Goal: Task Accomplishment & Management: Manage account settings

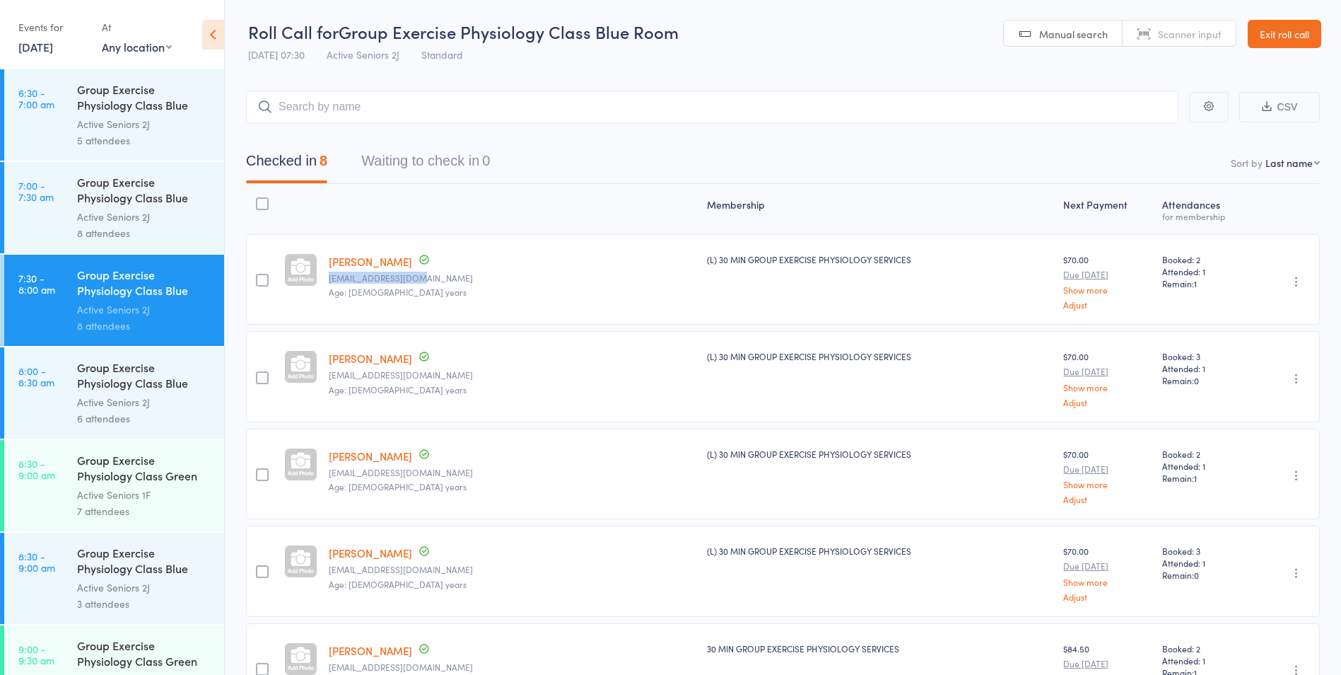
click at [1276, 25] on link "Exit roll call" at bounding box center [1285, 34] width 74 height 28
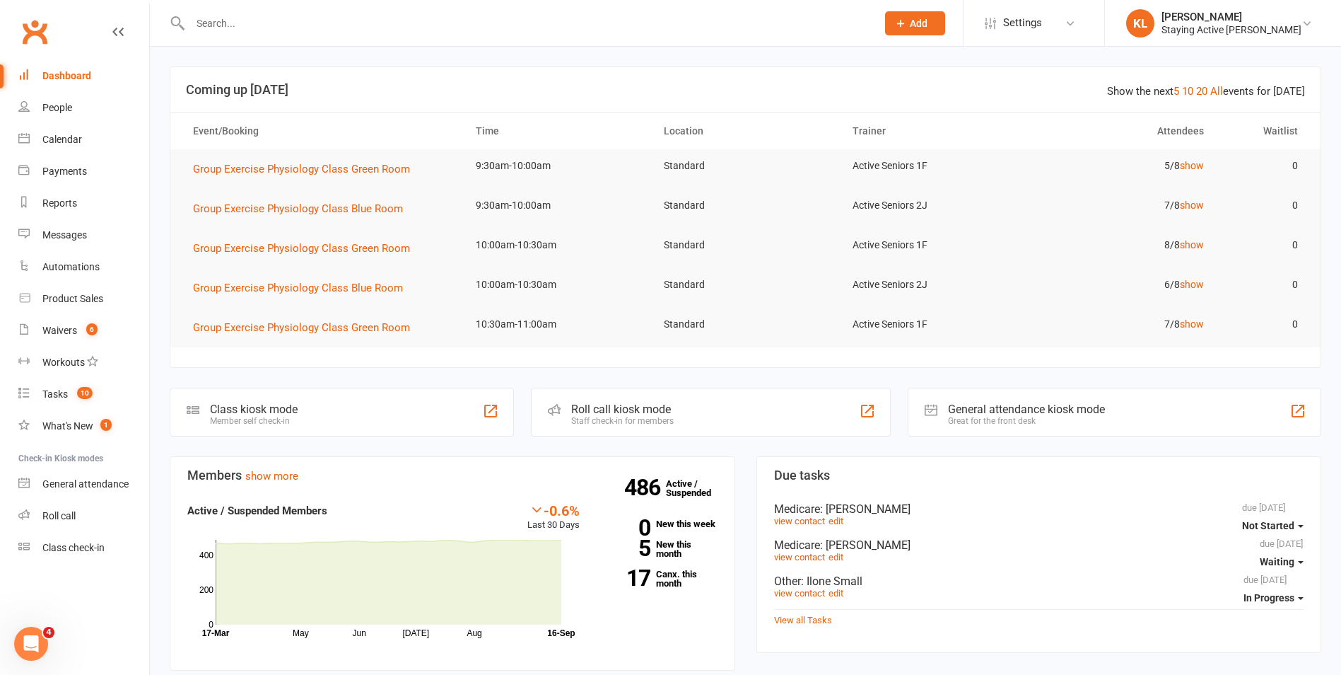
click at [568, 33] on div at bounding box center [518, 23] width 697 height 46
click at [580, 25] on input "text" at bounding box center [526, 23] width 681 height 20
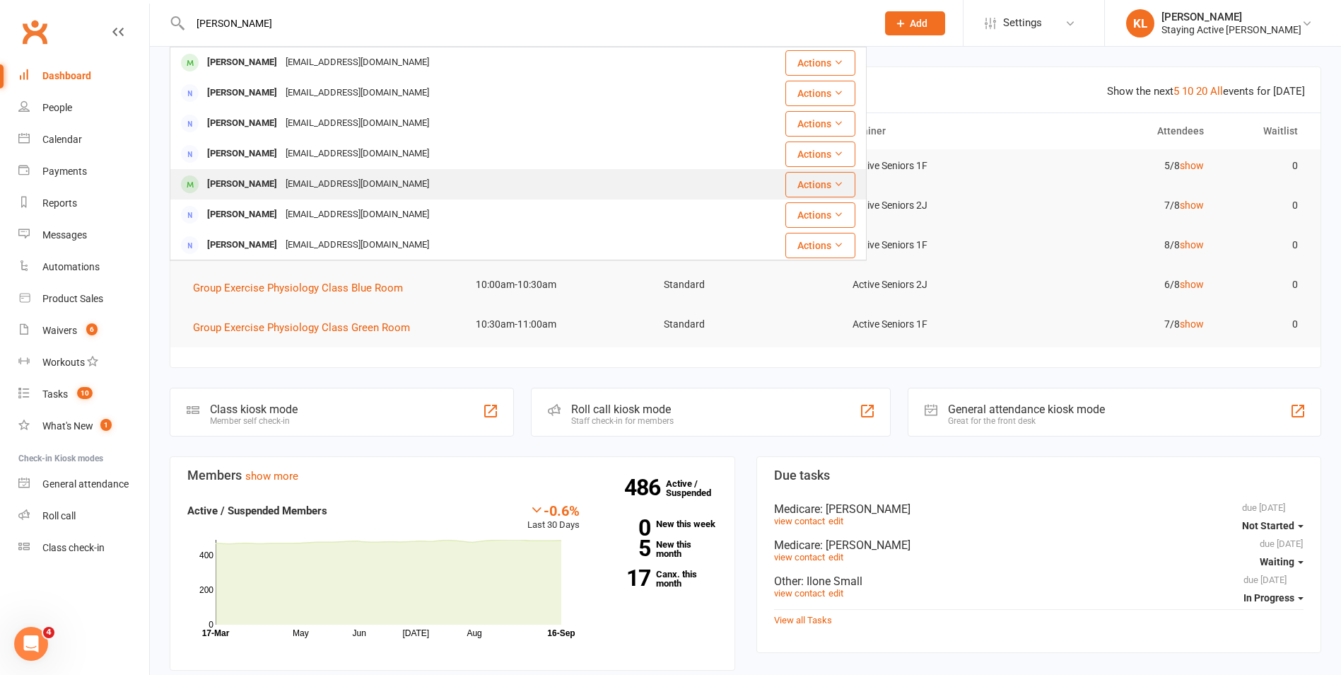
type input "jacquelin"
click at [453, 186] on div "Jacqui Gale jmgale@ootusnet.com.au" at bounding box center [450, 184] width 559 height 29
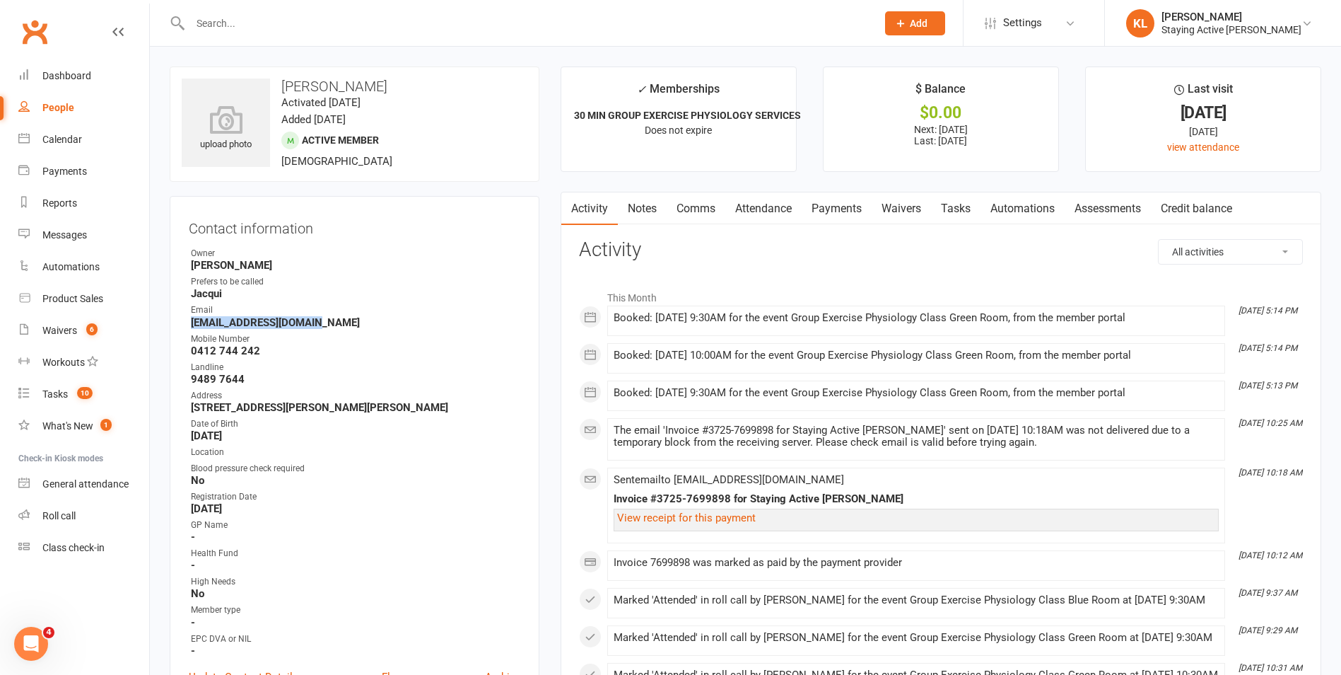
drag, startPoint x: 191, startPoint y: 320, endPoint x: 325, endPoint y: 325, distance: 133.7
click at [325, 325] on strong "jmgale@ootusnet.com.au" at bounding box center [355, 322] width 329 height 13
drag, startPoint x: 325, startPoint y: 325, endPoint x: 305, endPoint y: 325, distance: 19.8
copy strong "jmgale@ootusnet.com.au"
drag, startPoint x: 394, startPoint y: 259, endPoint x: 407, endPoint y: 263, distance: 13.9
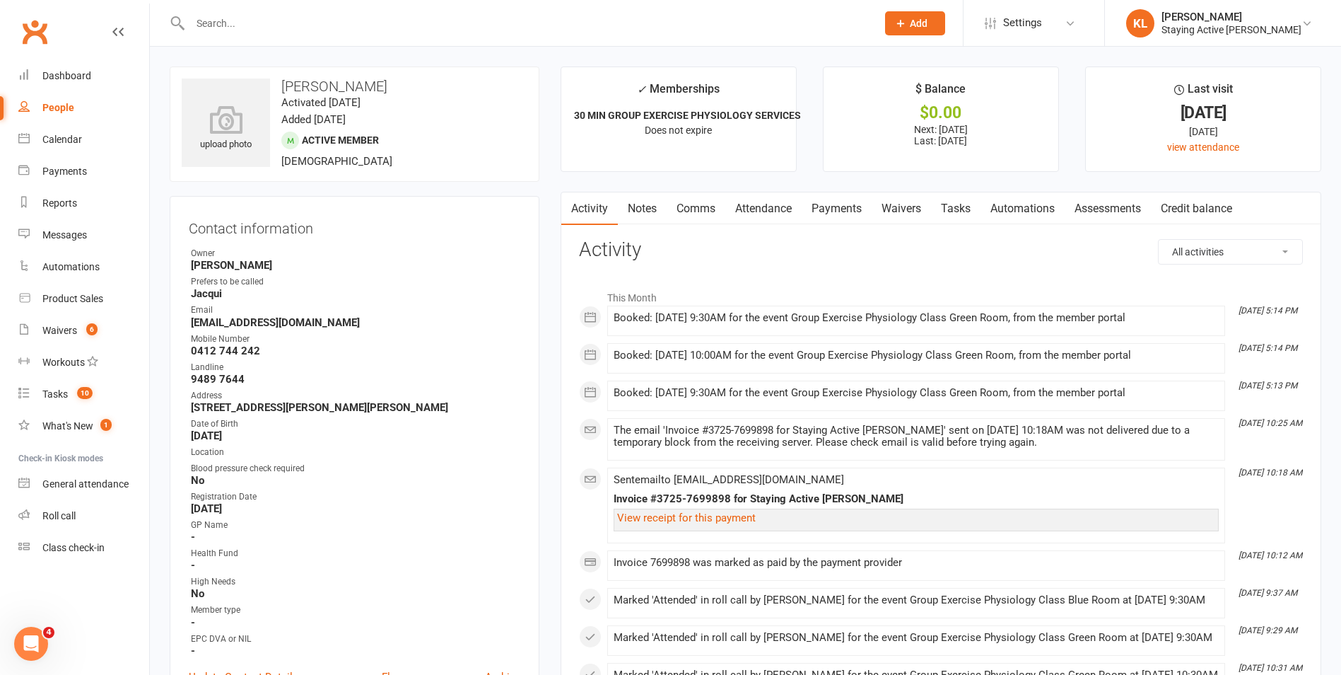
click at [394, 259] on strong "Shantelle King" at bounding box center [355, 265] width 329 height 13
click at [852, 202] on link "Payments" at bounding box center [837, 208] width 70 height 33
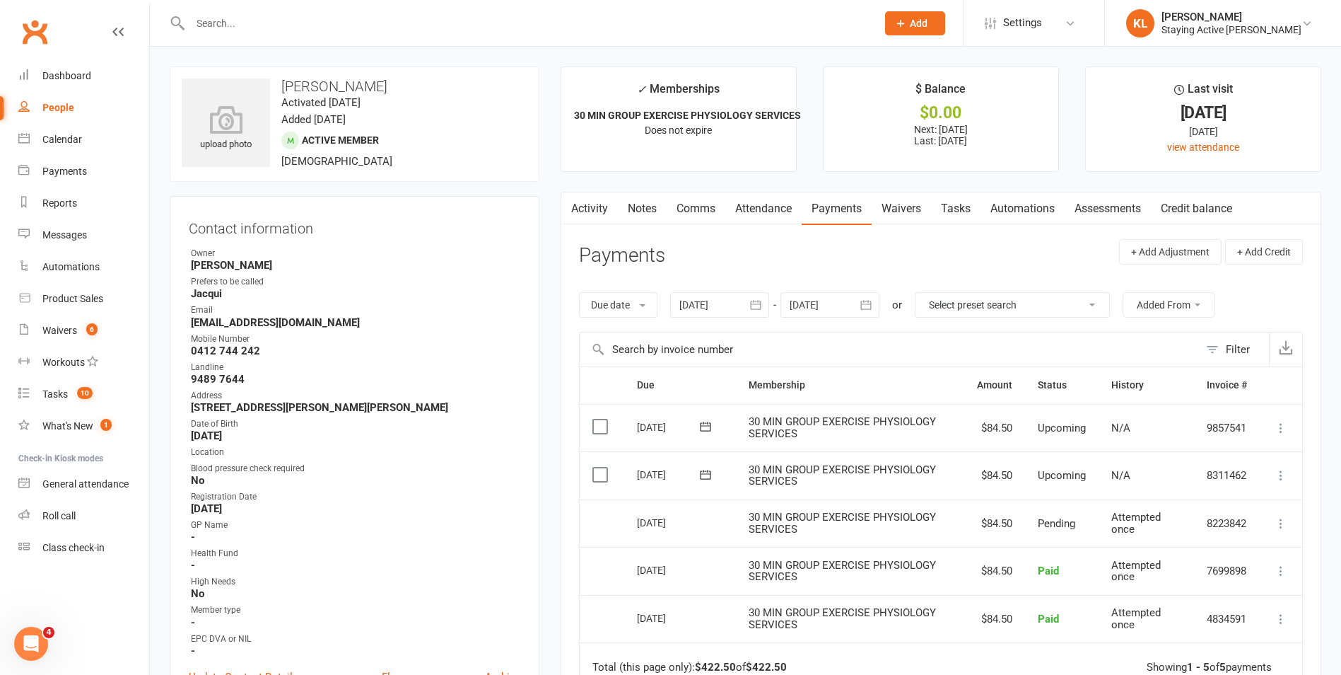
click at [590, 216] on link "Activity" at bounding box center [589, 208] width 57 height 33
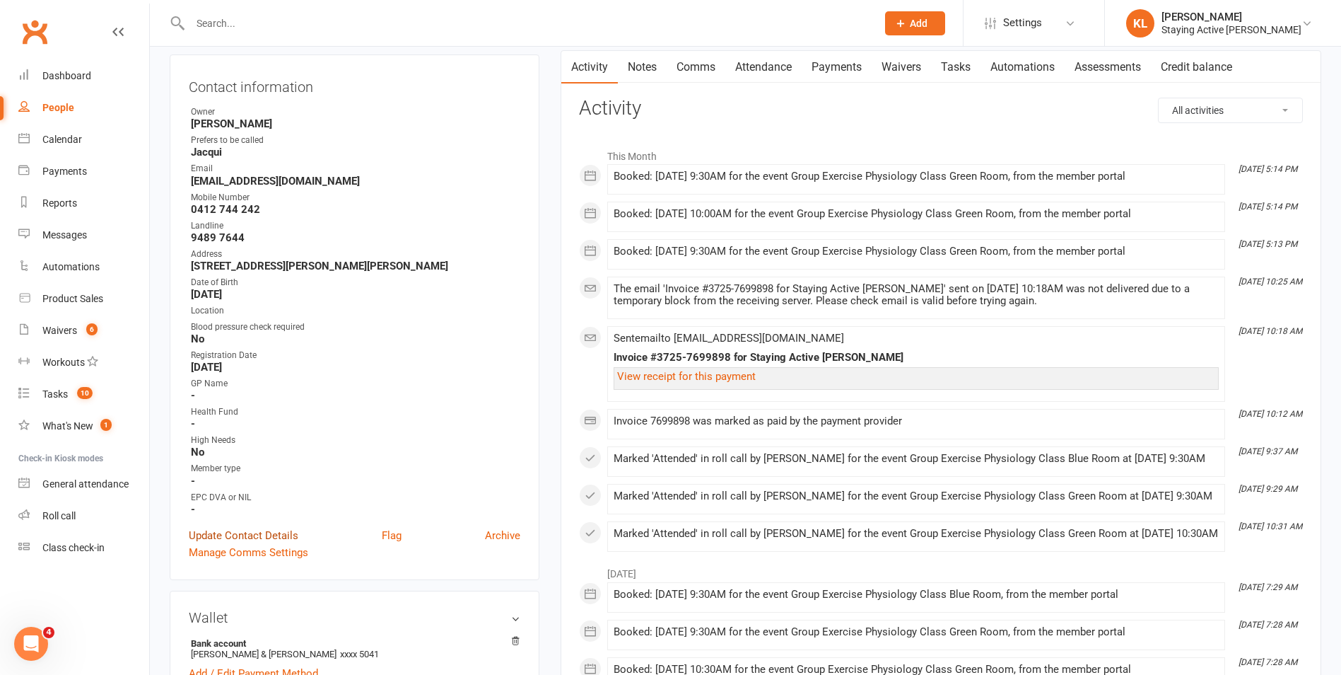
click at [262, 536] on link "Update Contact Details" at bounding box center [244, 535] width 110 height 17
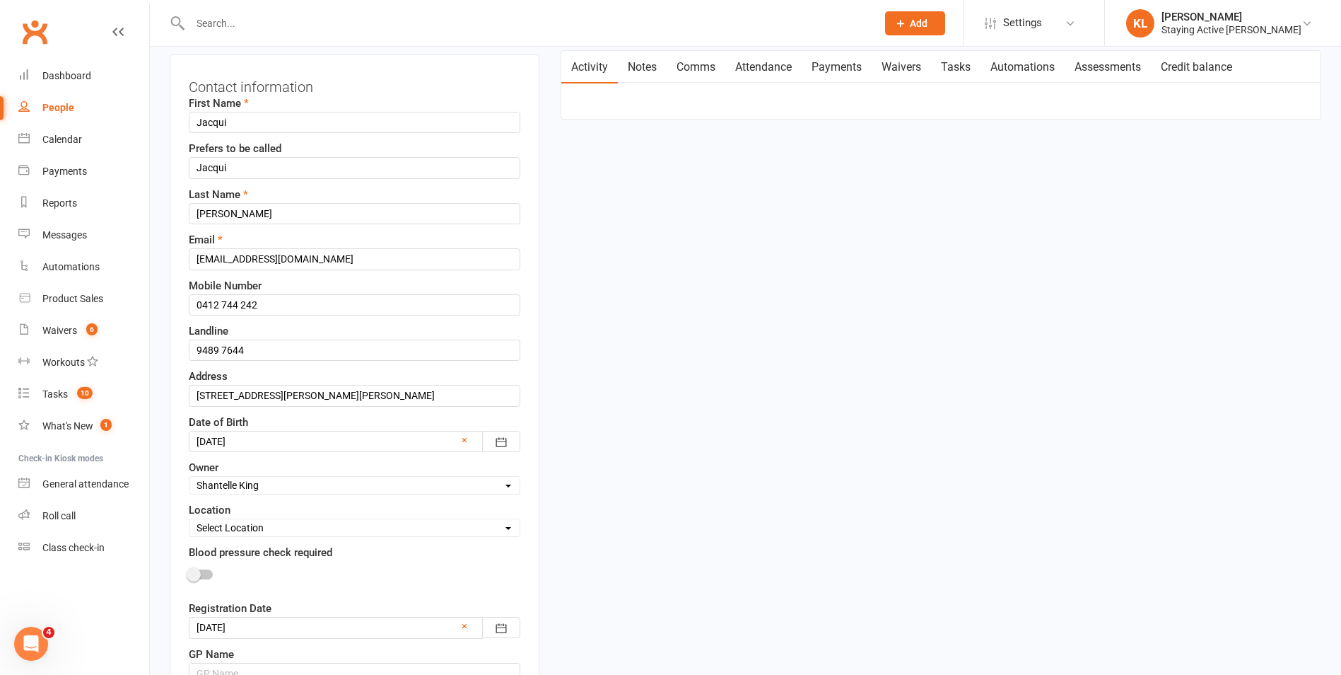
scroll to position [66, 0]
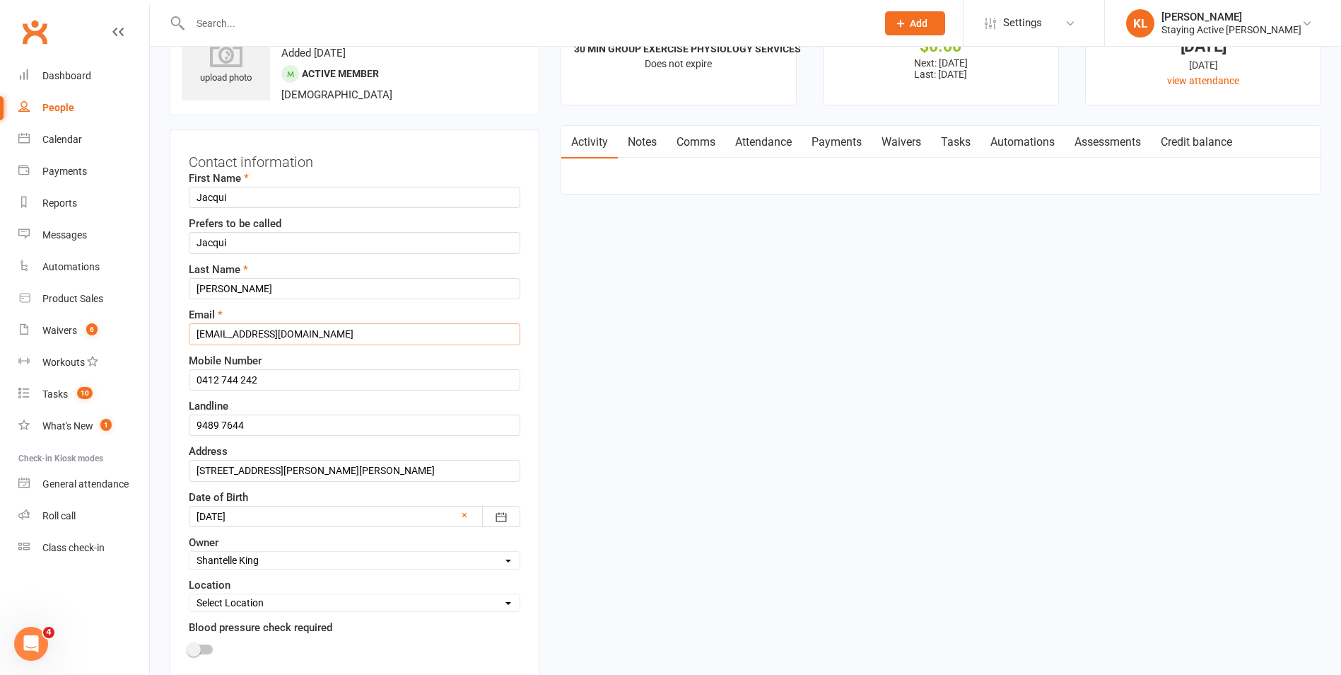
click at [245, 334] on input "jmgale@ootusnet.com.au" at bounding box center [355, 333] width 332 height 21
type input "jmgale@optusnet.com.au"
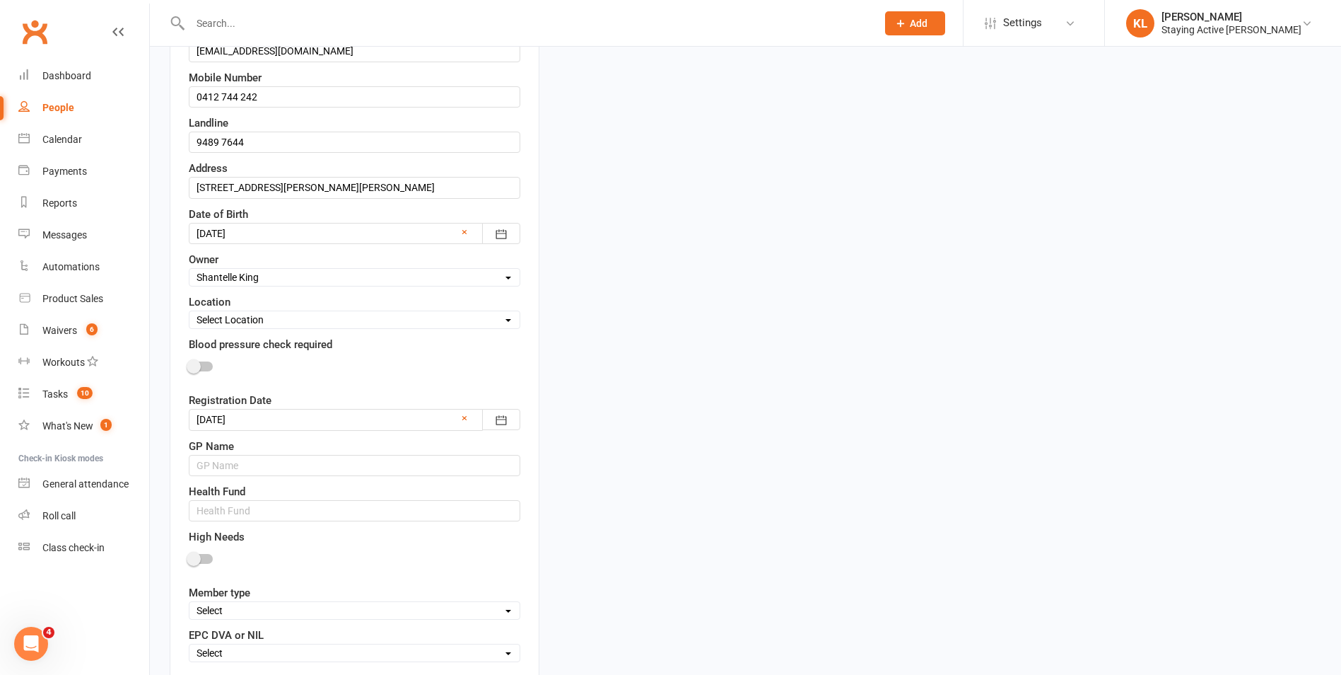
scroll to position [561, 0]
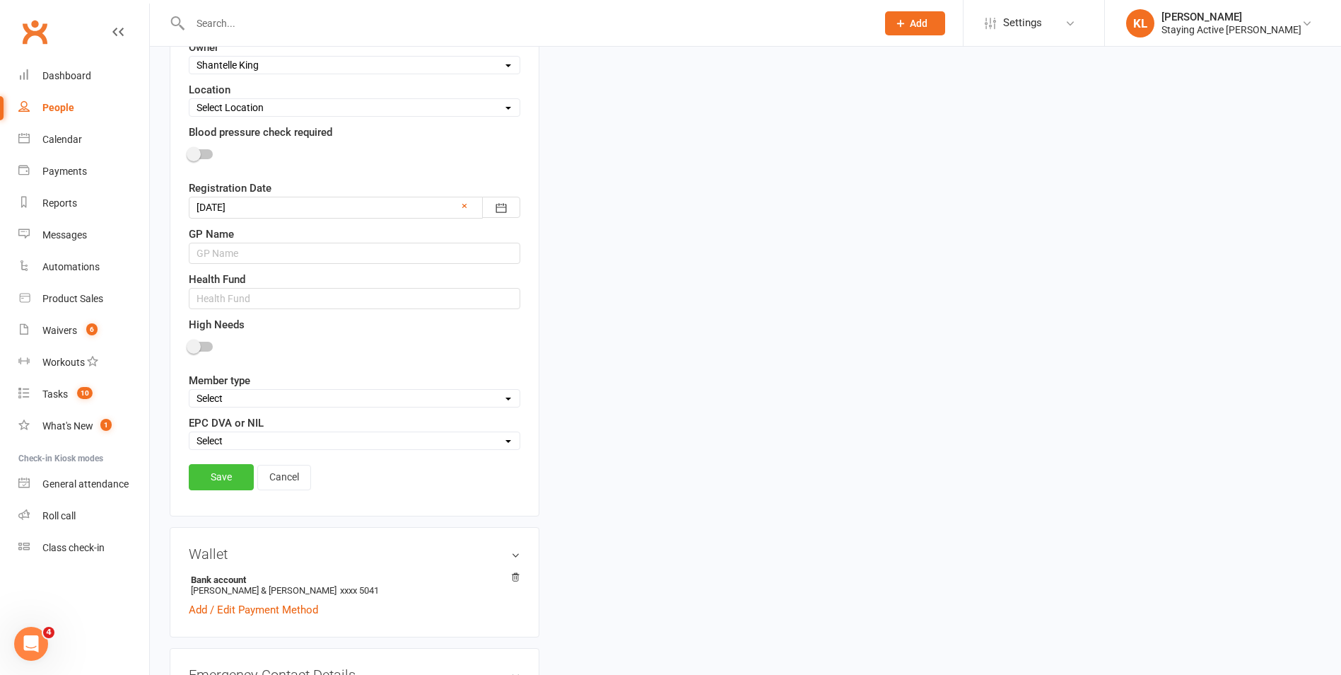
click at [228, 481] on link "Save" at bounding box center [221, 476] width 65 height 25
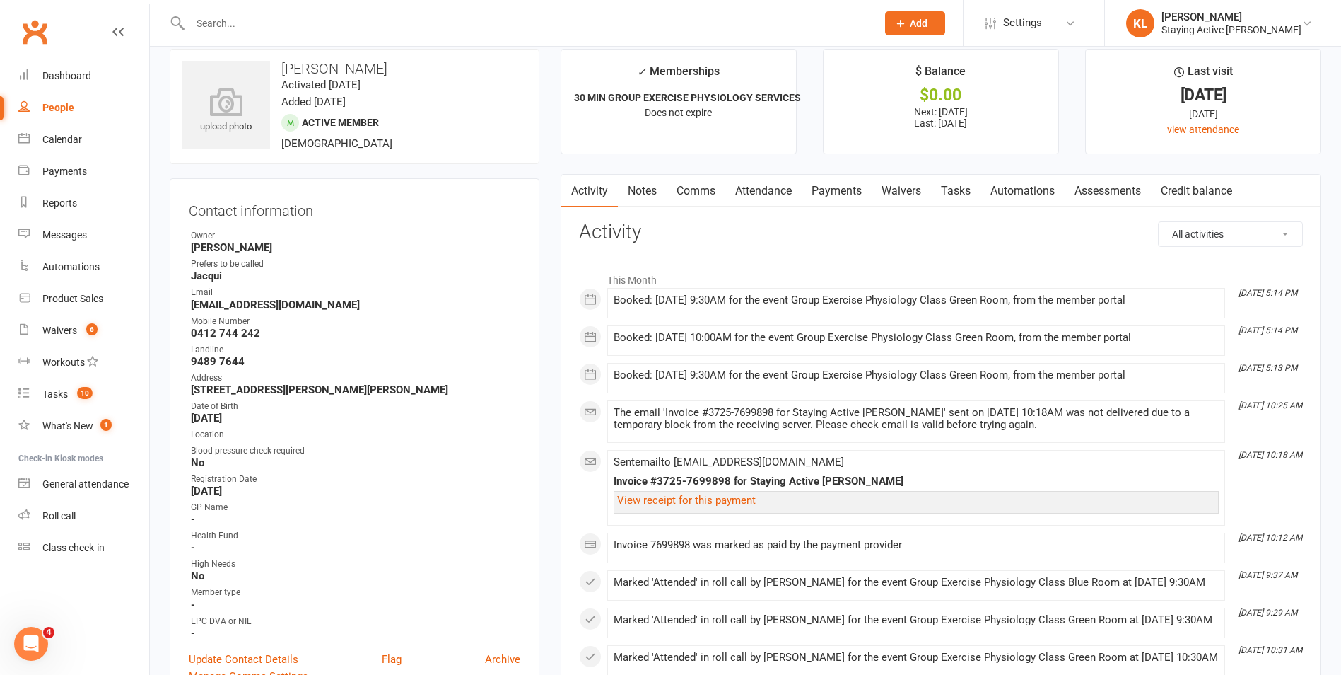
scroll to position [0, 0]
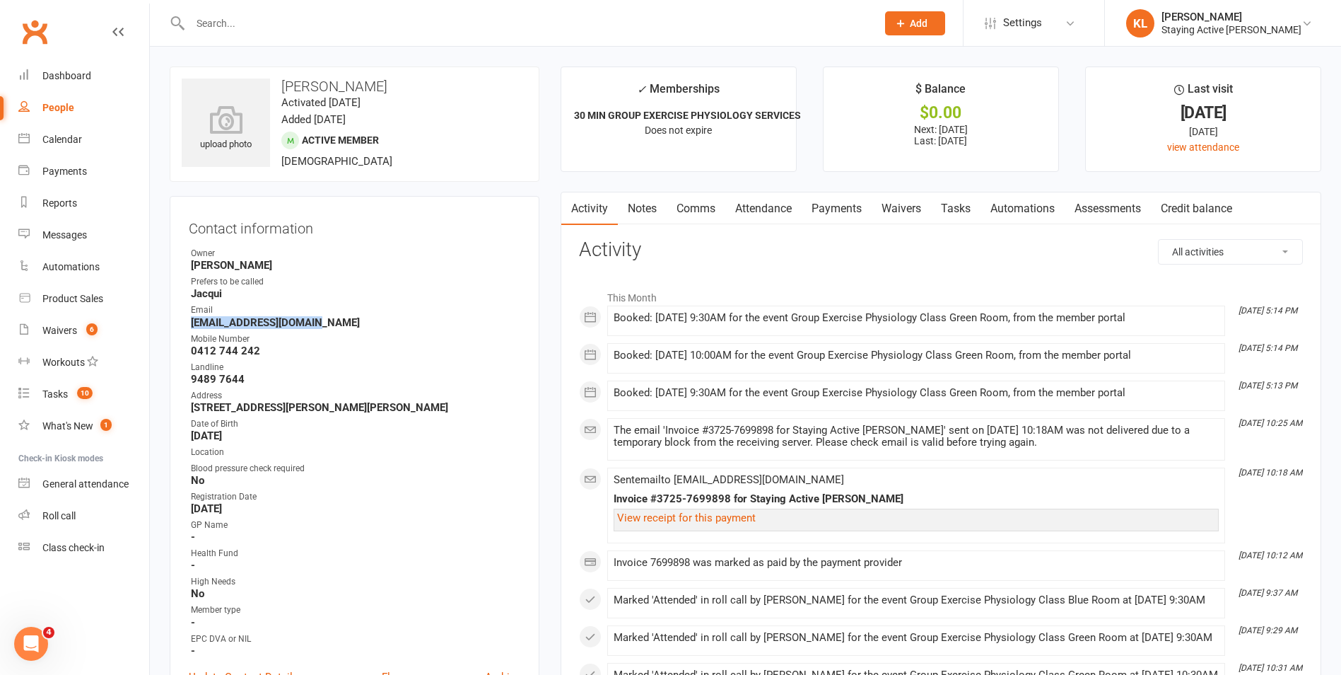
drag, startPoint x: 189, startPoint y: 323, endPoint x: 329, endPoint y: 320, distance: 140.7
click at [329, 320] on li "Email jmgale@optusnet.com.au" at bounding box center [355, 315] width 332 height 25
drag, startPoint x: 329, startPoint y: 320, endPoint x: 300, endPoint y: 324, distance: 29.3
copy strong "jmgale@optusnet.com.au"
click at [1214, 23] on div "Staying Active Gordon" at bounding box center [1232, 29] width 140 height 13
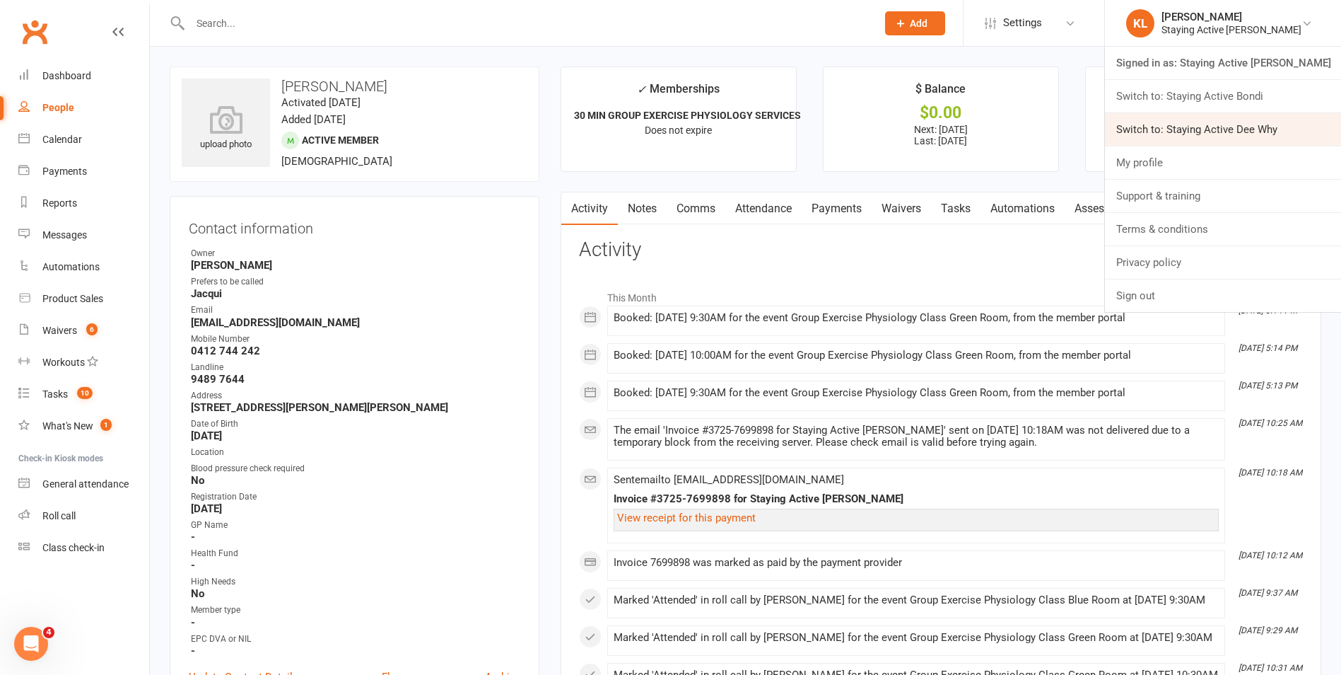
click at [1213, 129] on link "Switch to: Staying Active Dee Why" at bounding box center [1223, 129] width 236 height 33
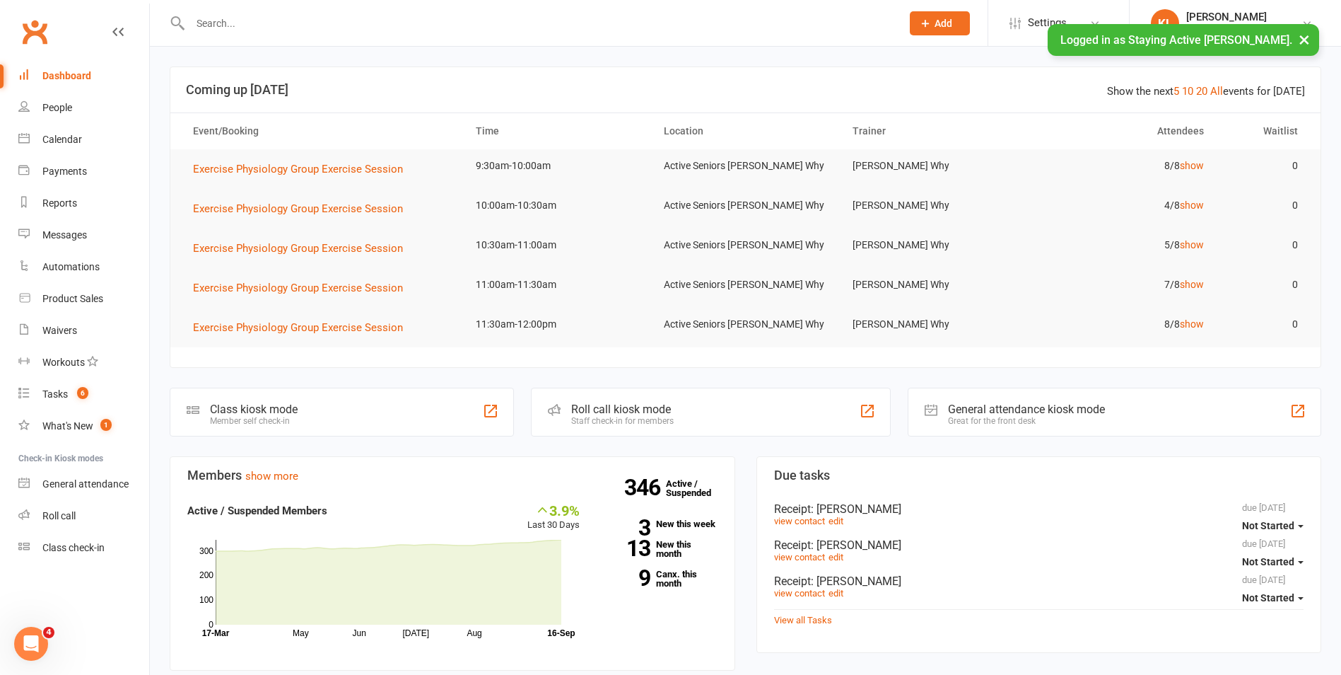
click at [326, 27] on input "text" at bounding box center [539, 23] width 706 height 20
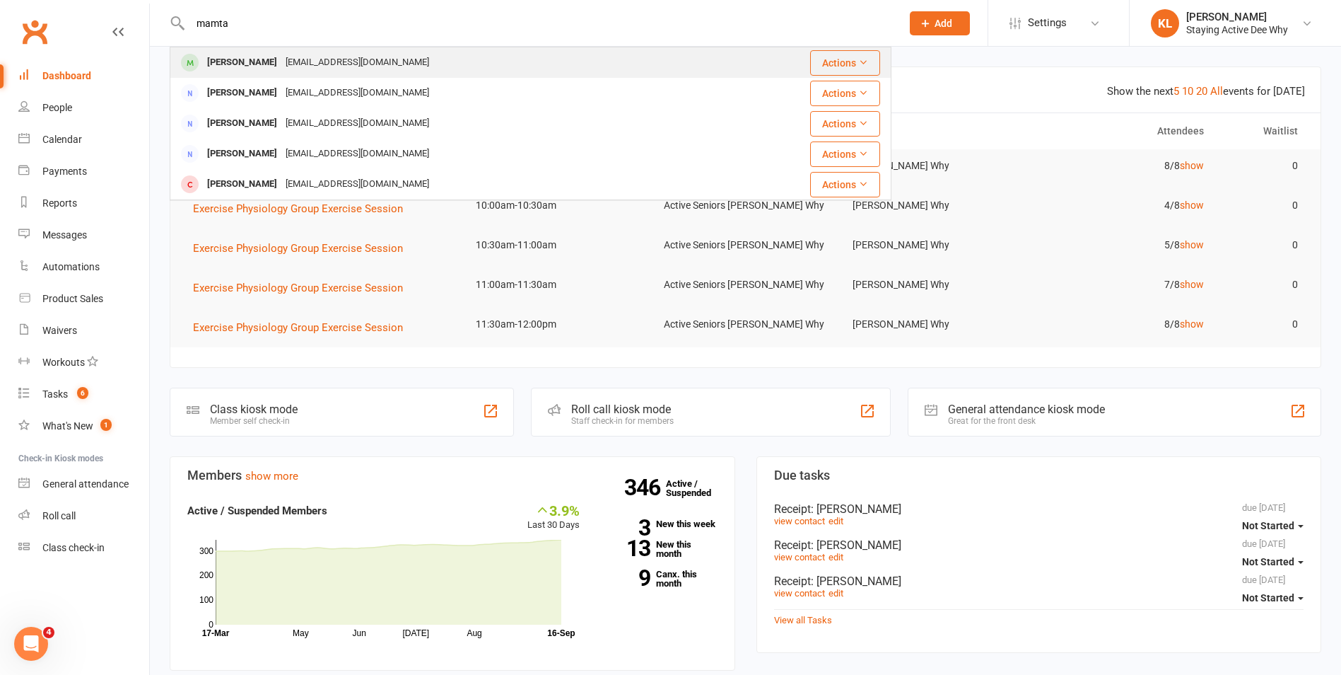
type input "mamta"
click at [396, 64] on div "Mamta Patel mpat3150@gmail.com" at bounding box center [447, 62] width 552 height 29
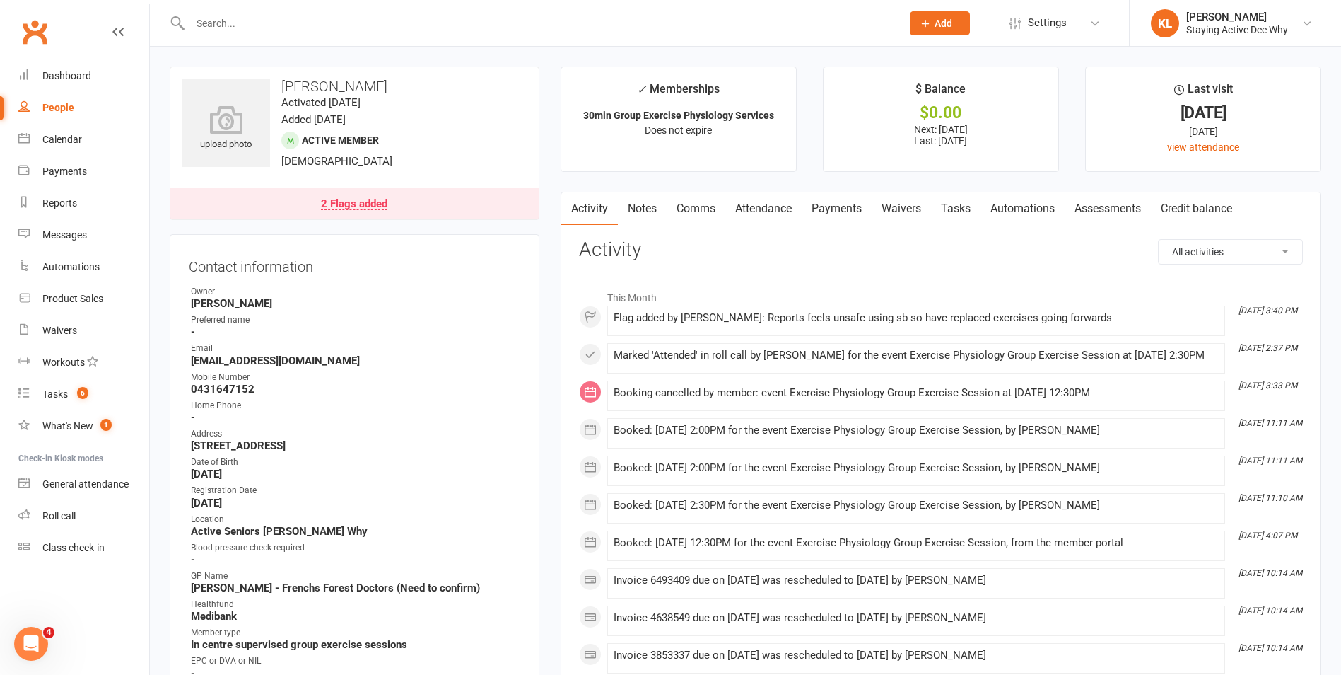
click at [642, 206] on link "Notes" at bounding box center [642, 208] width 49 height 33
